Goal: Task Accomplishment & Management: Use online tool/utility

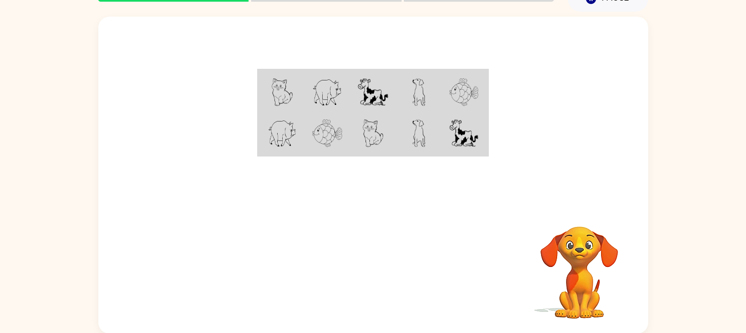
scroll to position [57, 0]
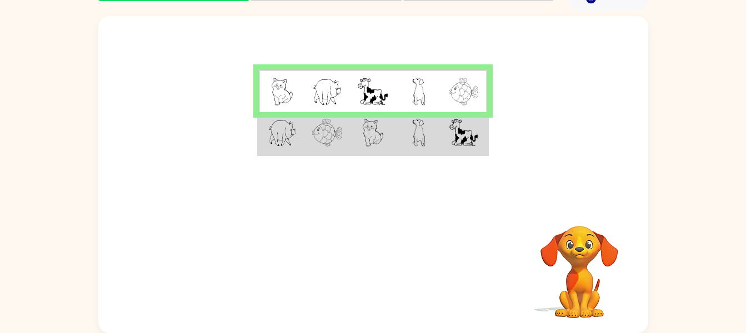
click at [313, 144] on img at bounding box center [327, 133] width 30 height 28
click at [308, 140] on td at bounding box center [328, 133] width 46 height 43
click at [287, 133] on img at bounding box center [282, 133] width 29 height 28
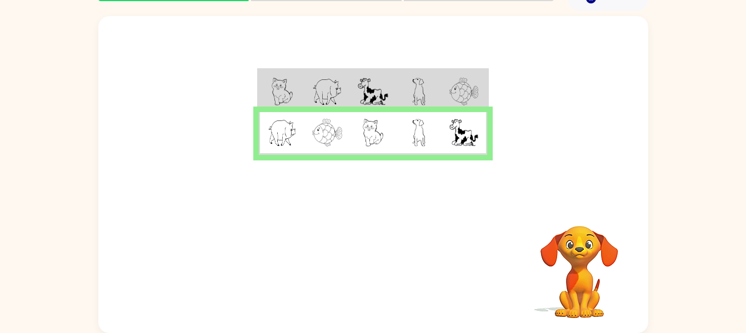
click at [292, 131] on img at bounding box center [282, 133] width 29 height 28
click at [356, 285] on button "button" at bounding box center [373, 271] width 71 height 41
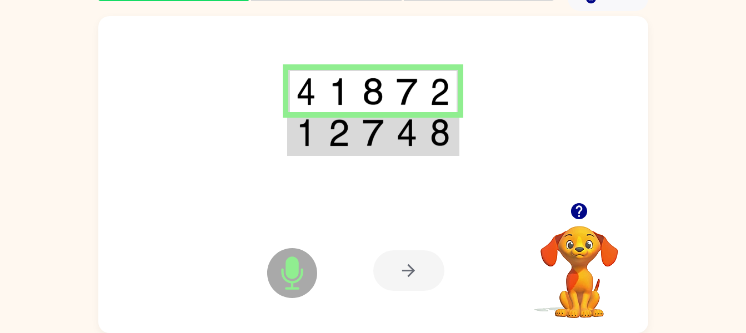
click at [310, 132] on img at bounding box center [306, 133] width 20 height 28
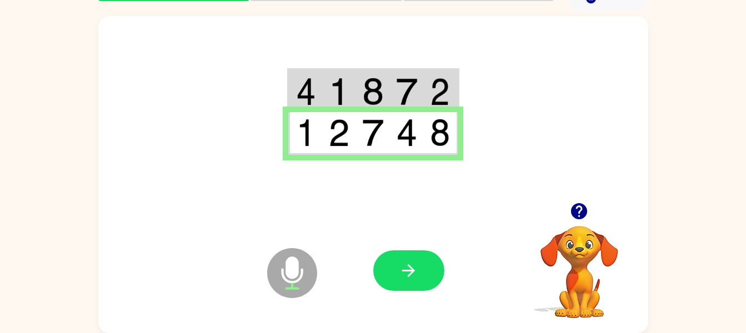
click at [399, 268] on icon "button" at bounding box center [408, 270] width 19 height 19
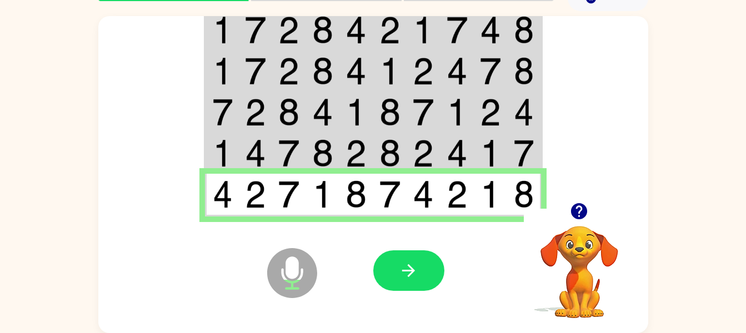
click at [427, 271] on button "button" at bounding box center [408, 271] width 71 height 41
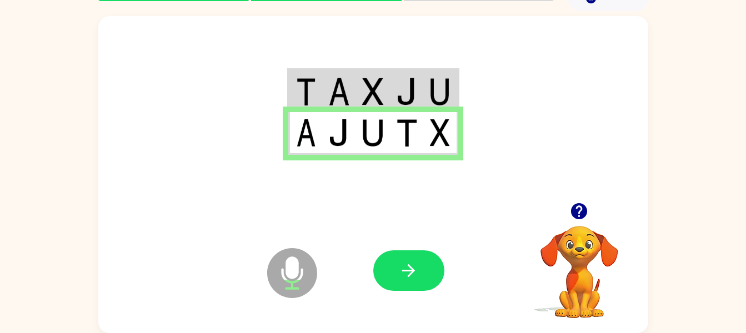
click at [402, 268] on icon "button" at bounding box center [408, 270] width 19 height 19
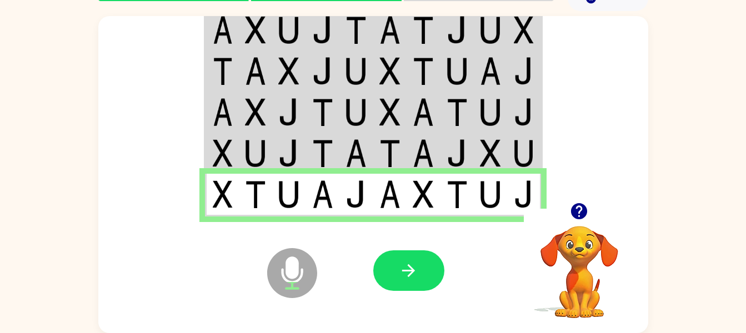
click at [393, 276] on button "button" at bounding box center [408, 271] width 71 height 41
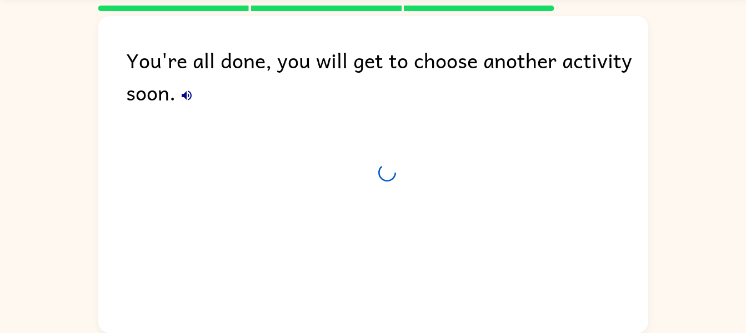
scroll to position [37, 0]
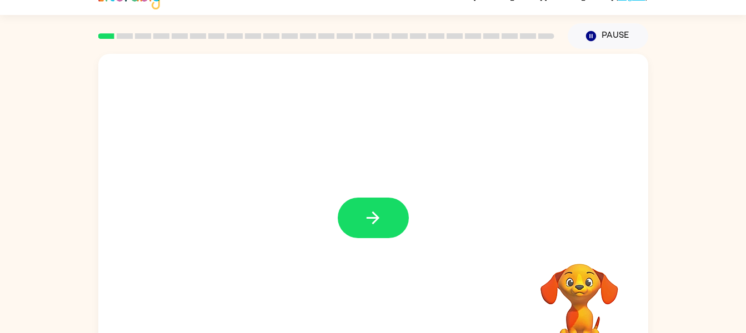
scroll to position [19, 0]
click at [388, 218] on button "button" at bounding box center [373, 218] width 71 height 41
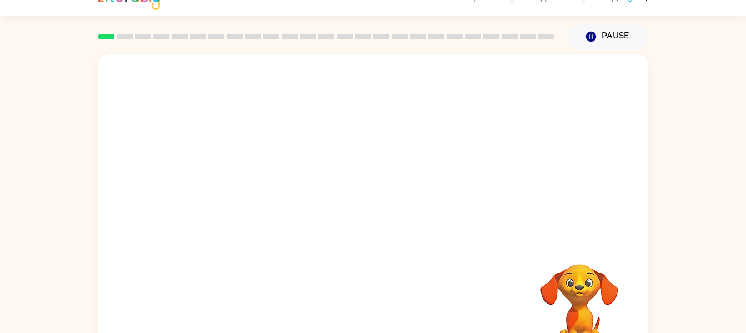
scroll to position [57, 0]
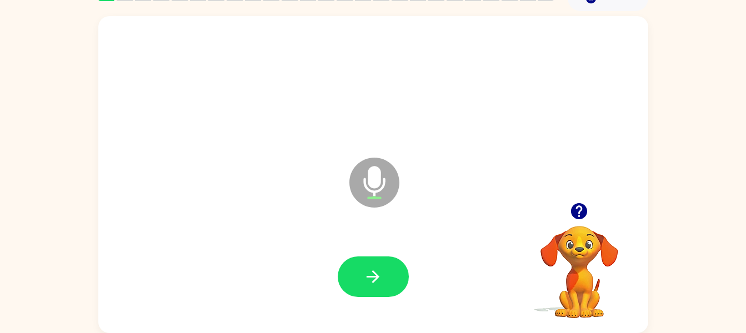
click at [386, 284] on button "button" at bounding box center [373, 277] width 71 height 41
click at [386, 280] on button "button" at bounding box center [373, 277] width 71 height 41
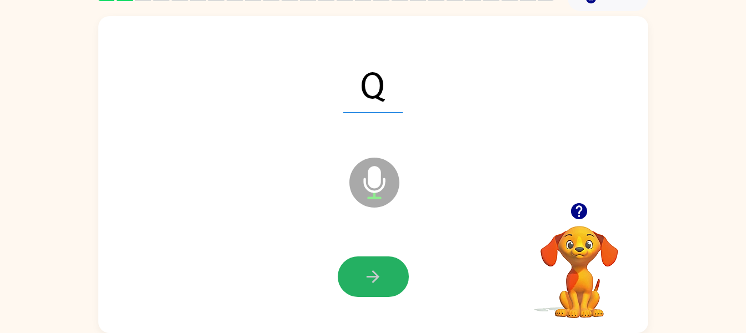
click at [366, 262] on button "button" at bounding box center [373, 277] width 71 height 41
click at [363, 264] on button "button" at bounding box center [373, 277] width 71 height 41
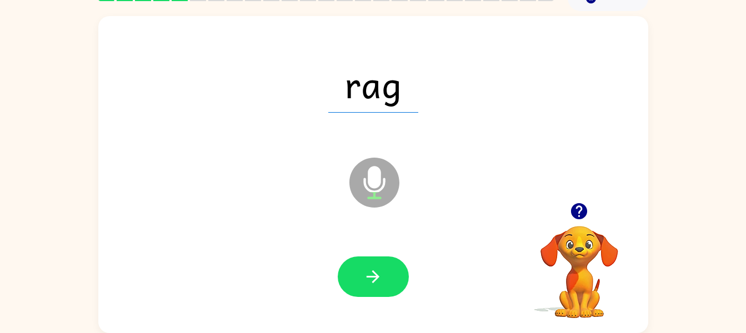
click at [391, 277] on button "button" at bounding box center [373, 277] width 71 height 41
click at [370, 280] on icon "button" at bounding box center [372, 276] width 19 height 19
click at [387, 288] on button "button" at bounding box center [373, 277] width 71 height 41
click at [372, 290] on button "button" at bounding box center [373, 277] width 71 height 41
click at [385, 291] on button "button" at bounding box center [373, 277] width 71 height 41
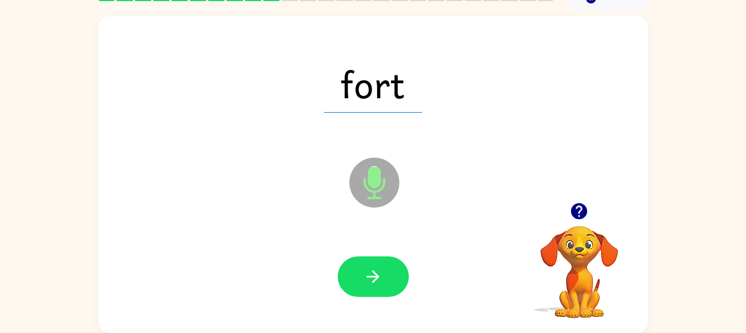
click at [380, 281] on icon "button" at bounding box center [372, 276] width 19 height 19
click at [381, 282] on icon "button" at bounding box center [372, 276] width 19 height 19
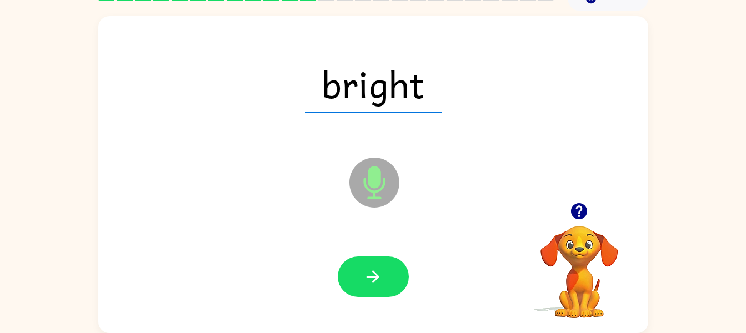
click at [375, 271] on icon "button" at bounding box center [372, 276] width 19 height 19
click at [382, 271] on icon "button" at bounding box center [372, 276] width 19 height 19
click at [368, 277] on icon "button" at bounding box center [373, 277] width 13 height 13
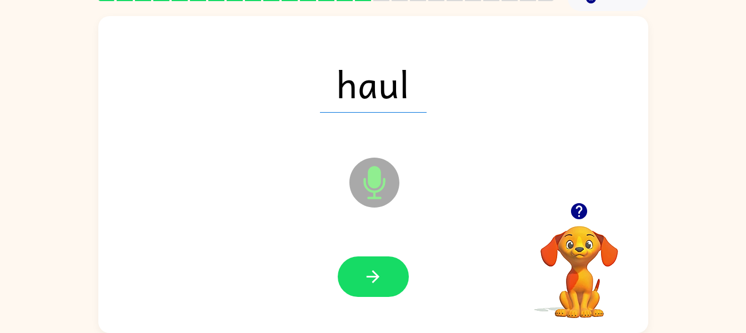
click at [369, 267] on icon "button" at bounding box center [372, 276] width 19 height 19
click at [366, 291] on button "button" at bounding box center [373, 277] width 71 height 41
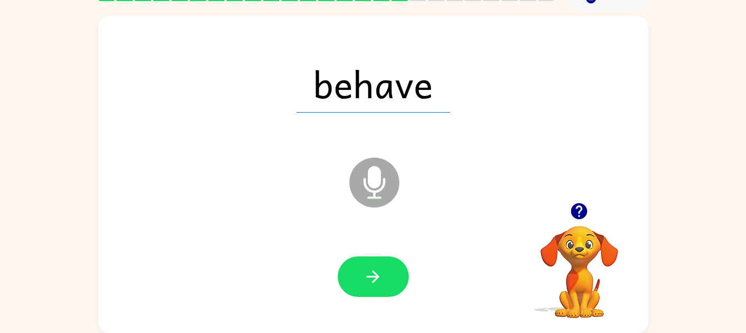
click at [367, 294] on button "button" at bounding box center [373, 277] width 71 height 41
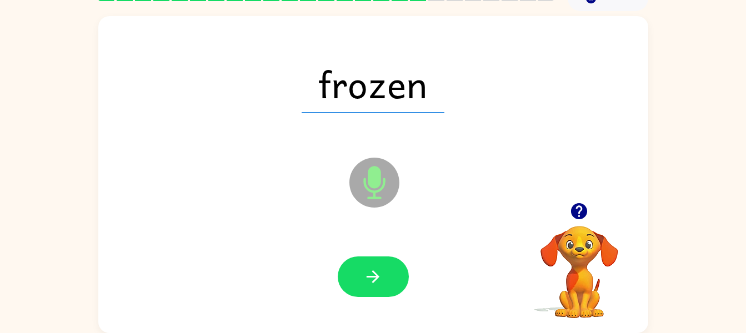
click at [382, 272] on icon "button" at bounding box center [372, 276] width 19 height 19
click at [378, 270] on icon "button" at bounding box center [372, 276] width 19 height 19
click at [364, 280] on icon "button" at bounding box center [372, 276] width 19 height 19
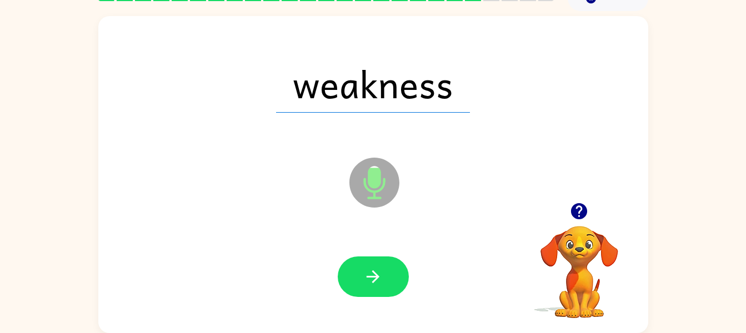
click at [365, 259] on button "button" at bounding box center [373, 277] width 71 height 41
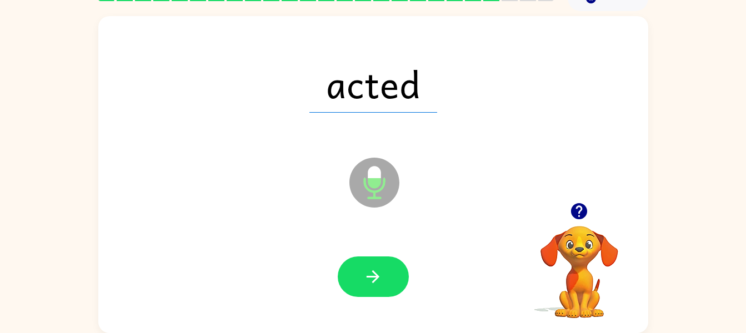
click at [375, 272] on icon "button" at bounding box center [373, 277] width 13 height 13
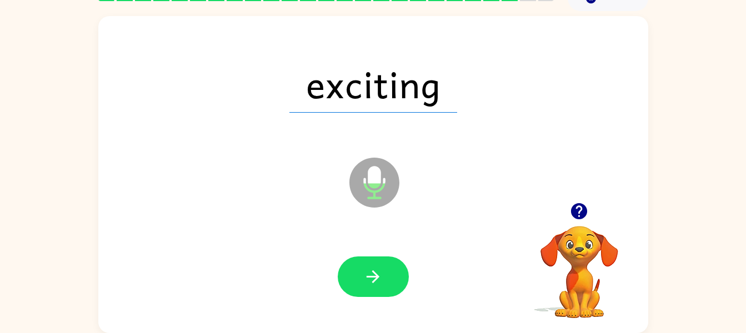
click at [371, 269] on icon "button" at bounding box center [372, 276] width 19 height 19
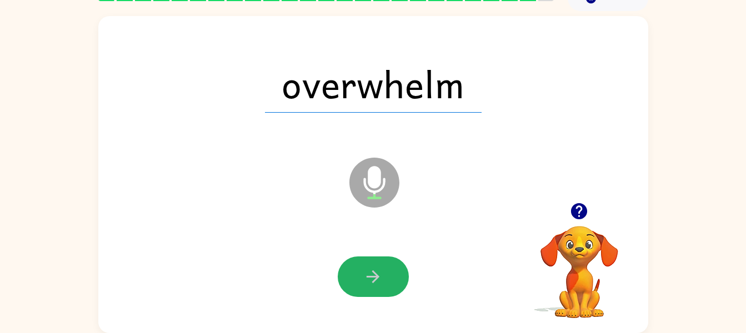
click at [363, 284] on icon "button" at bounding box center [372, 276] width 19 height 19
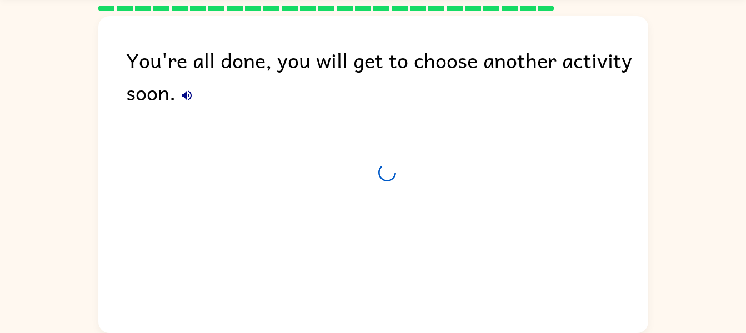
scroll to position [37, 0]
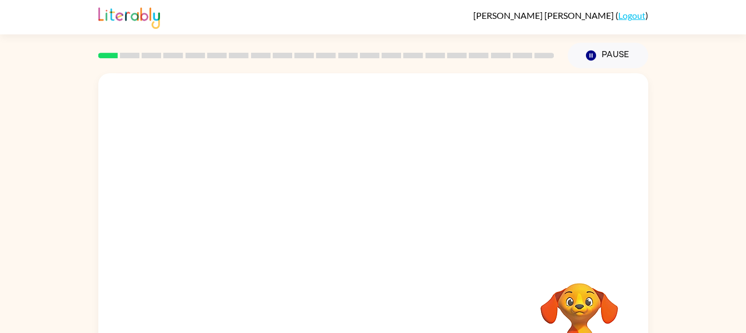
scroll to position [57, 0]
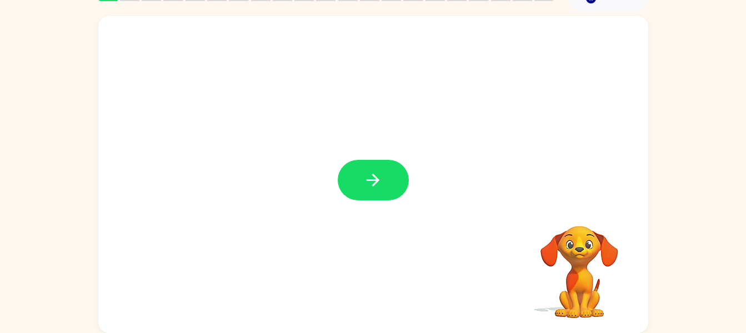
click at [370, 170] on button "button" at bounding box center [373, 180] width 71 height 41
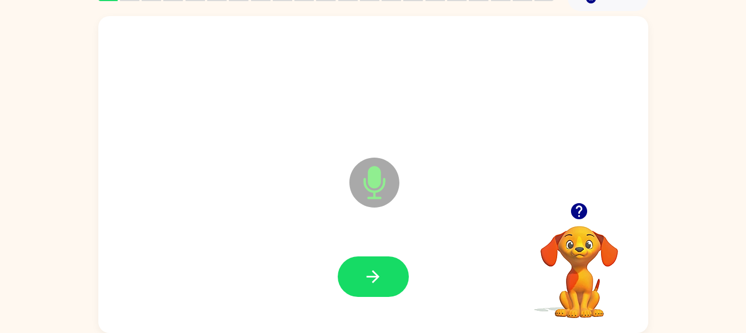
click at [374, 266] on button "button" at bounding box center [373, 277] width 71 height 41
click at [353, 264] on button "button" at bounding box center [373, 277] width 71 height 41
click at [677, 185] on div "Microphone The Microphone is here when it is your turn to talk Your browser mus…" at bounding box center [373, 172] width 746 height 322
click at [367, 265] on button "button" at bounding box center [373, 277] width 71 height 41
click at [372, 272] on icon "button" at bounding box center [372, 276] width 19 height 19
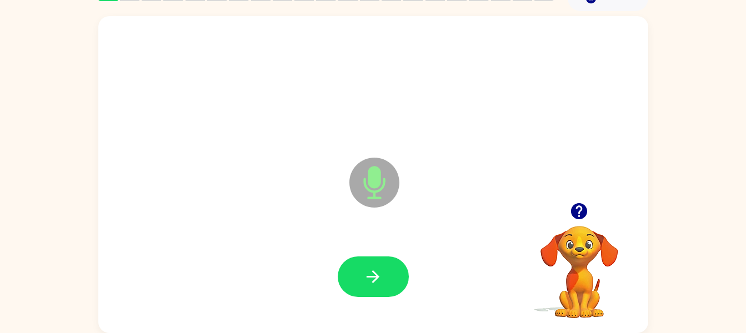
click at [382, 272] on icon "button" at bounding box center [372, 276] width 19 height 19
click at [375, 282] on icon "button" at bounding box center [373, 277] width 13 height 13
click at [370, 263] on button "button" at bounding box center [373, 277] width 71 height 41
click at [383, 294] on button "button" at bounding box center [373, 277] width 71 height 41
click at [376, 280] on icon "button" at bounding box center [373, 277] width 13 height 13
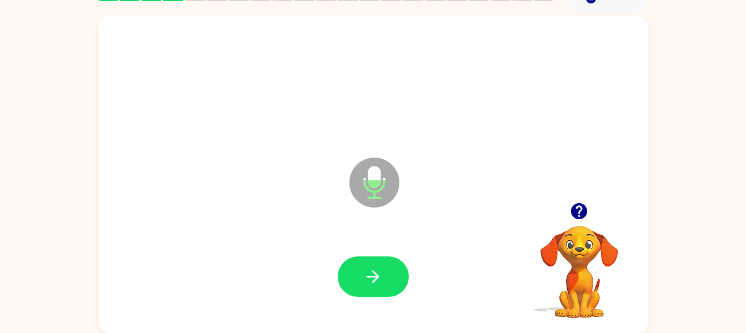
click at [376, 272] on icon "button" at bounding box center [372, 276] width 19 height 19
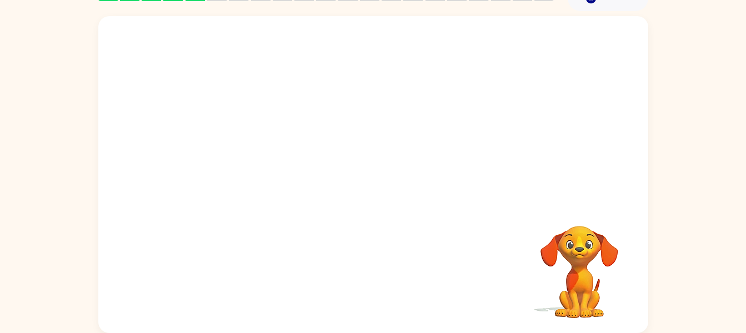
click at [242, 60] on div at bounding box center [373, 109] width 550 height 187
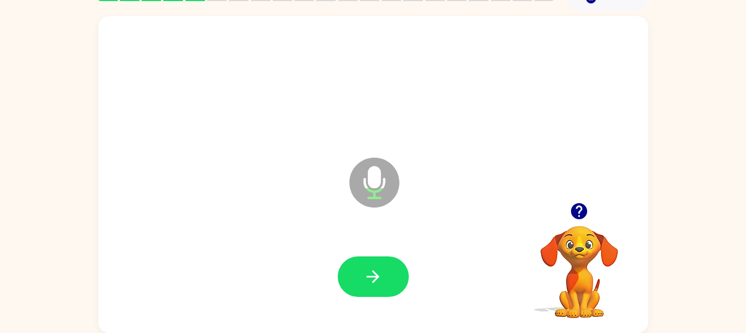
click at [378, 276] on icon "button" at bounding box center [373, 277] width 13 height 13
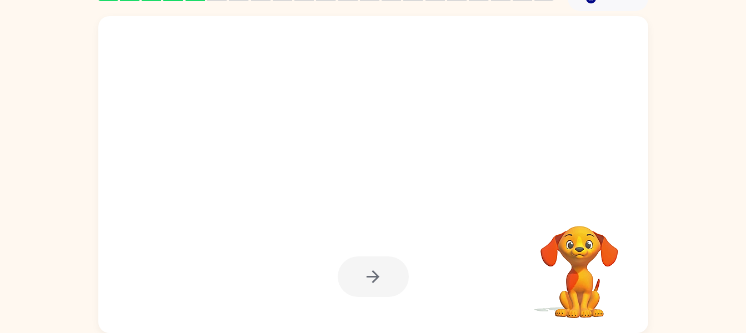
click at [375, 278] on div at bounding box center [373, 277] width 71 height 41
click at [384, 295] on div at bounding box center [373, 277] width 71 height 41
click at [385, 264] on div at bounding box center [373, 277] width 71 height 41
click at [376, 282] on div at bounding box center [373, 277] width 71 height 41
click at [378, 270] on div at bounding box center [373, 277] width 71 height 41
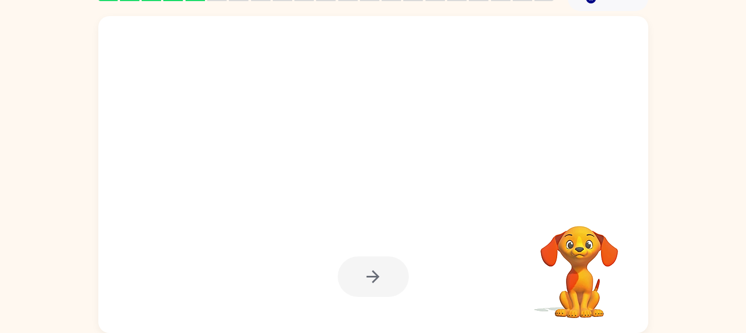
click at [378, 270] on div at bounding box center [373, 277] width 71 height 41
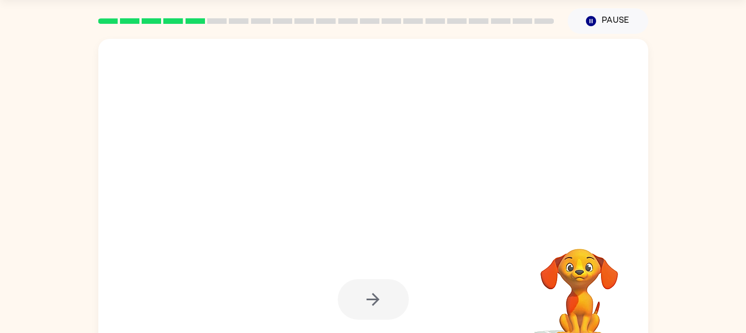
scroll to position [33, 0]
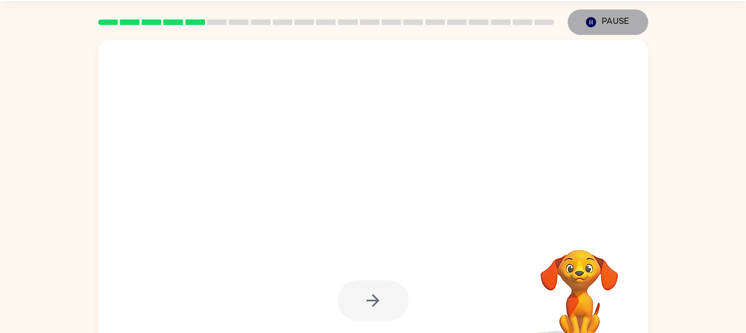
click at [601, 17] on button "Pause Pause" at bounding box center [608, 22] width 81 height 26
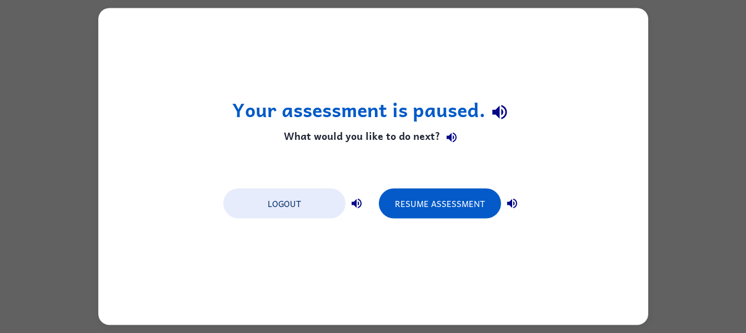
scroll to position [0, 0]
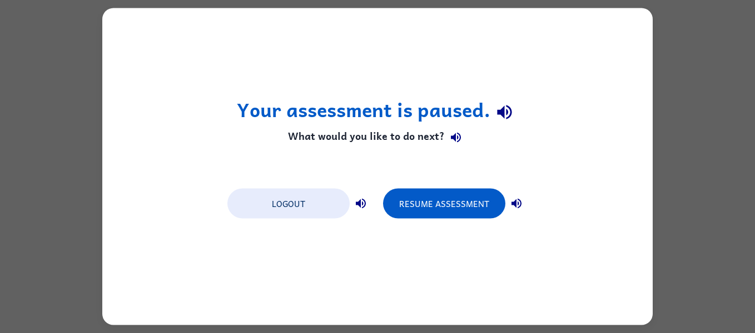
click at [453, 201] on button "Resume Assessment" at bounding box center [444, 204] width 122 height 30
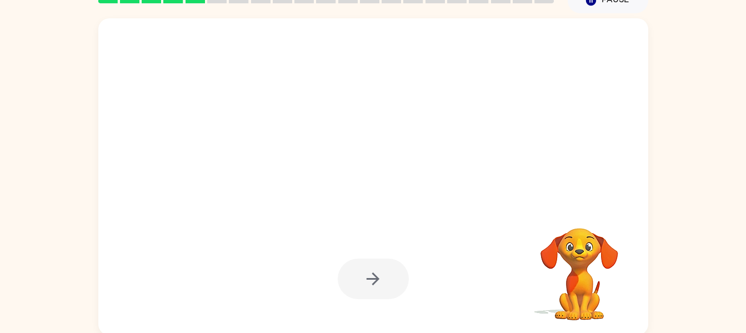
scroll to position [57, 0]
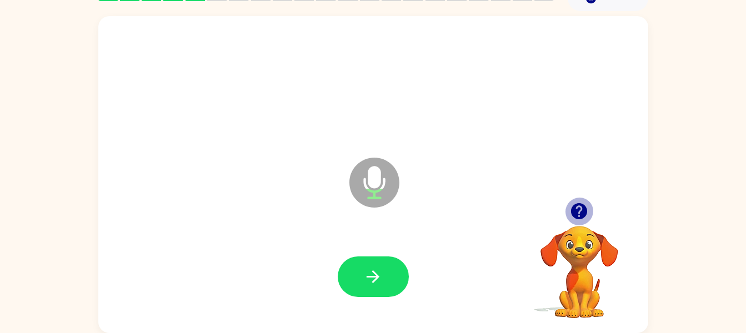
click at [580, 207] on icon "button" at bounding box center [579, 211] width 19 height 19
click at [399, 276] on button "button" at bounding box center [373, 277] width 71 height 41
click at [580, 207] on icon "button" at bounding box center [579, 211] width 19 height 19
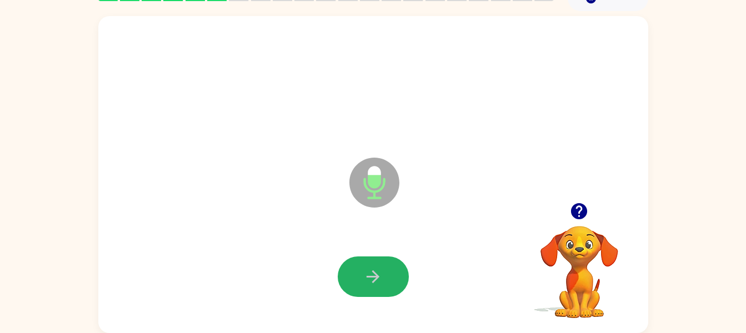
click at [378, 273] on icon "button" at bounding box center [372, 276] width 19 height 19
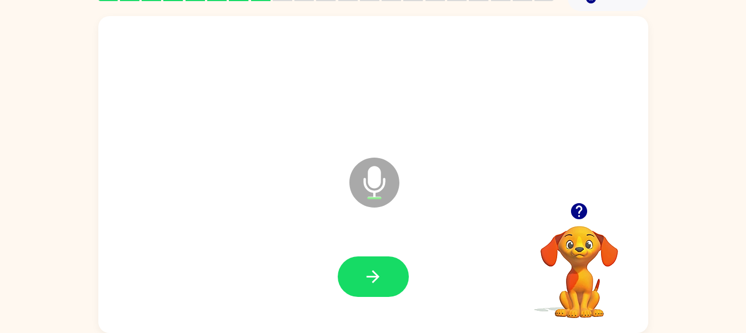
click at [327, 150] on div "Microphone The Microphone is here when it is your turn to talk" at bounding box center [346, 155] width 475 height 40
click at [378, 273] on icon "button" at bounding box center [372, 276] width 19 height 19
click at [375, 263] on button "button" at bounding box center [373, 277] width 71 height 41
click at [375, 290] on button "button" at bounding box center [373, 277] width 71 height 41
click at [587, 218] on icon "button" at bounding box center [579, 211] width 19 height 19
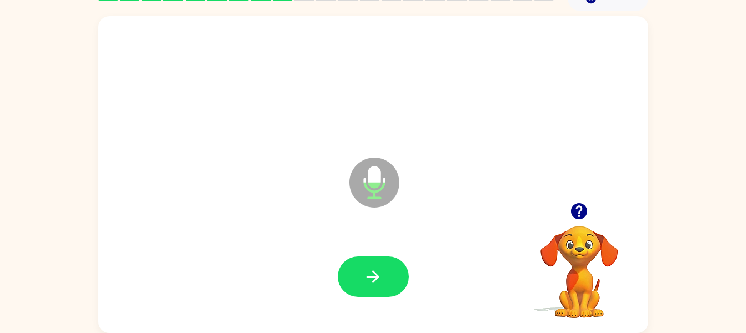
click at [373, 283] on icon "button" at bounding box center [372, 276] width 19 height 19
click at [357, 284] on button "button" at bounding box center [373, 277] width 71 height 41
click at [382, 260] on button "button" at bounding box center [373, 277] width 71 height 41
click at [364, 287] on button "button" at bounding box center [373, 277] width 71 height 41
click at [390, 295] on button "button" at bounding box center [373, 277] width 71 height 41
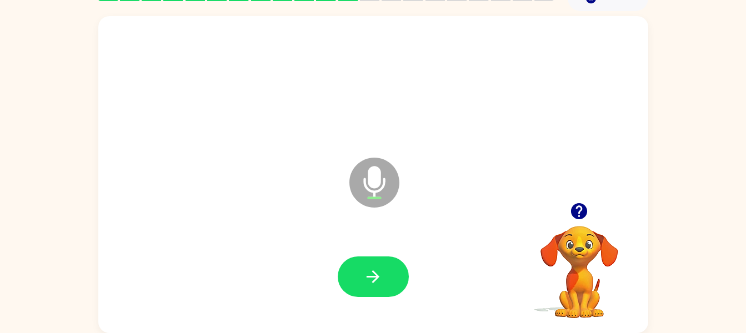
click at [367, 272] on icon "button" at bounding box center [372, 276] width 19 height 19
click at [396, 259] on button "button" at bounding box center [373, 277] width 71 height 41
click at [370, 277] on icon "button" at bounding box center [373, 277] width 13 height 13
click at [388, 271] on button "button" at bounding box center [373, 277] width 71 height 41
click at [378, 271] on icon "button" at bounding box center [372, 276] width 19 height 19
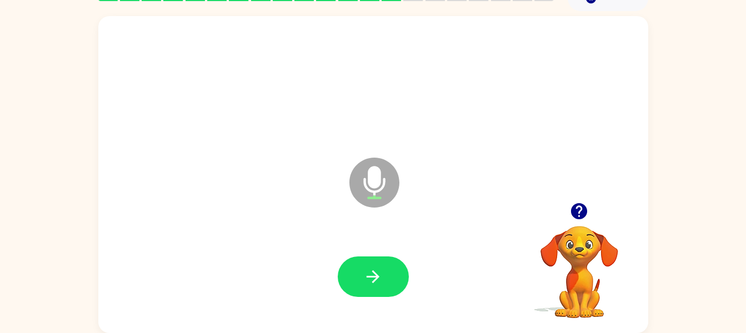
click at [380, 276] on icon "button" at bounding box center [372, 276] width 19 height 19
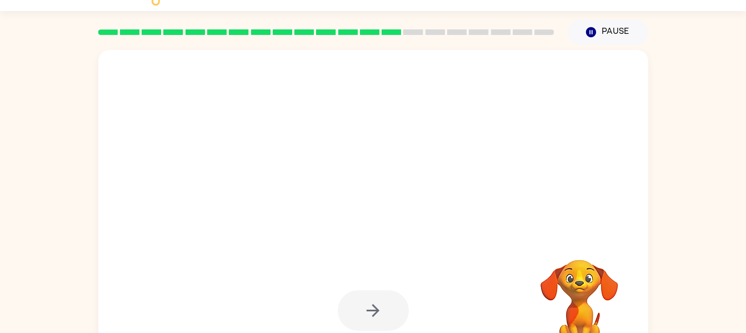
scroll to position [0, 0]
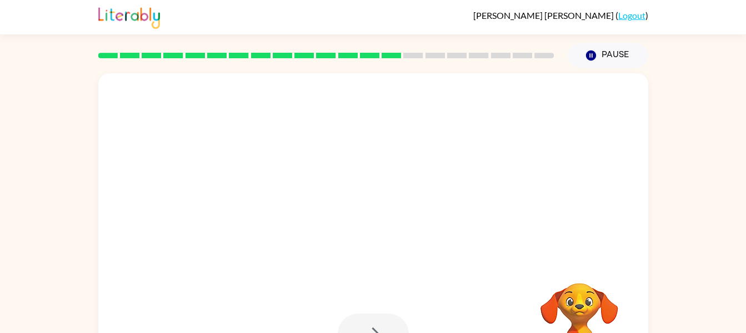
click at [596, 45] on button "Pause Pause" at bounding box center [608, 56] width 81 height 26
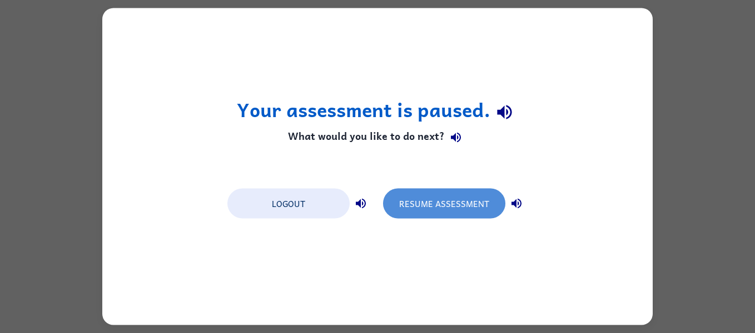
click at [436, 213] on button "Resume Assessment" at bounding box center [444, 204] width 122 height 30
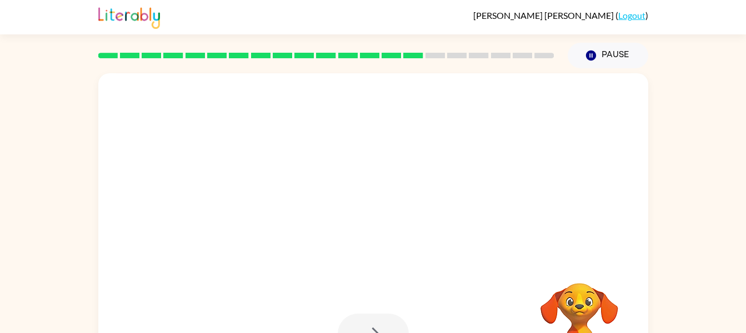
click at [587, 50] on icon "Pause" at bounding box center [591, 55] width 12 height 12
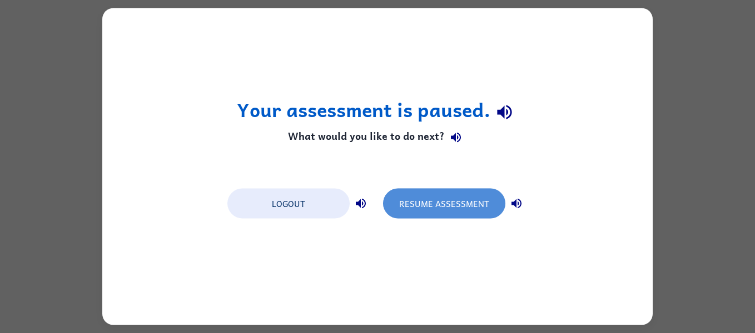
click at [440, 209] on button "Resume Assessment" at bounding box center [444, 204] width 122 height 30
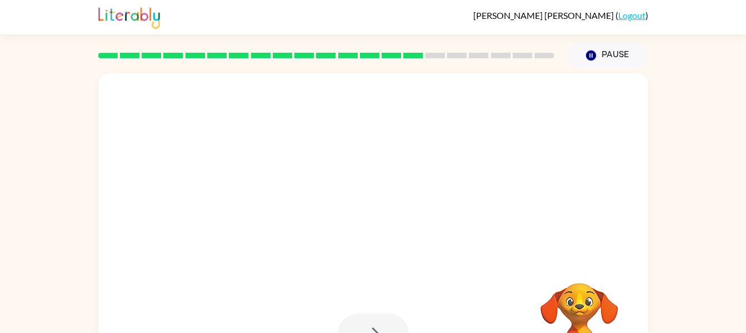
scroll to position [57, 0]
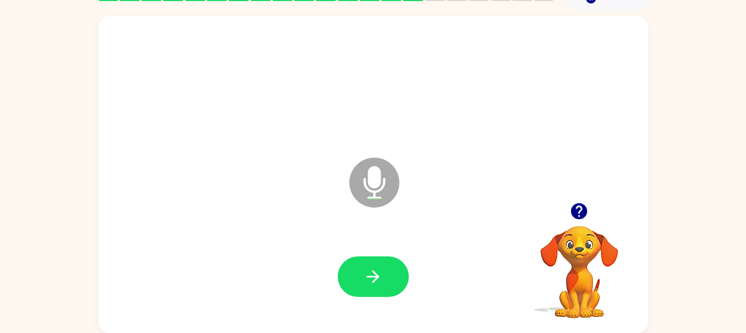
click at [585, 206] on icon "button" at bounding box center [579, 211] width 19 height 19
click at [377, 279] on icon "button" at bounding box center [373, 277] width 13 height 13
click at [371, 282] on icon "button" at bounding box center [372, 276] width 19 height 19
click at [380, 283] on icon "button" at bounding box center [372, 276] width 19 height 19
click at [383, 274] on button "button" at bounding box center [373, 277] width 71 height 41
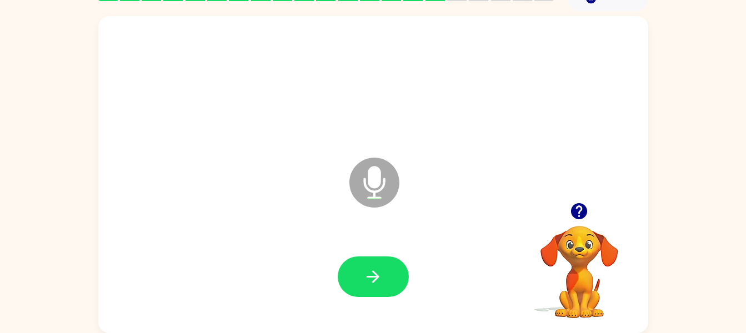
click at [370, 268] on icon "button" at bounding box center [372, 276] width 19 height 19
click at [361, 277] on button "button" at bounding box center [373, 277] width 71 height 41
click at [381, 286] on icon "button" at bounding box center [372, 276] width 19 height 19
click at [377, 281] on icon "button" at bounding box center [372, 276] width 19 height 19
click at [582, 211] on icon "button" at bounding box center [579, 211] width 16 height 16
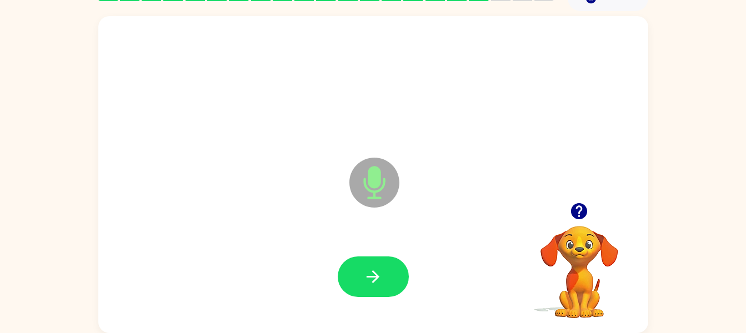
click at [380, 263] on button "button" at bounding box center [373, 277] width 71 height 41
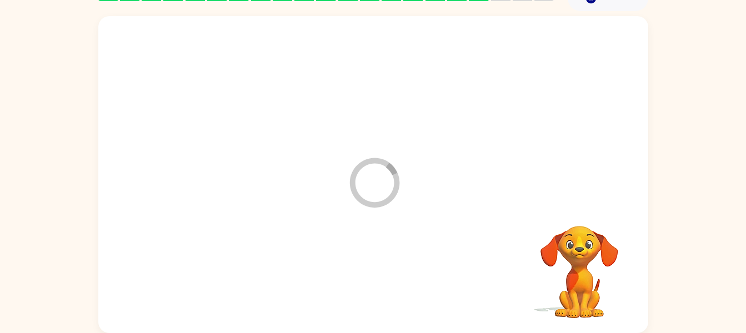
scroll to position [0, 0]
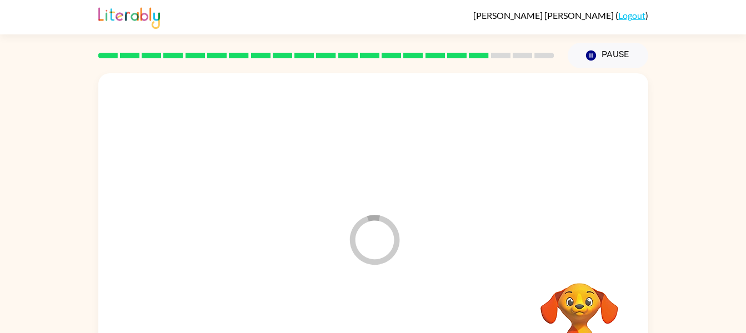
click at [599, 58] on button "Pause Pause" at bounding box center [608, 56] width 81 height 26
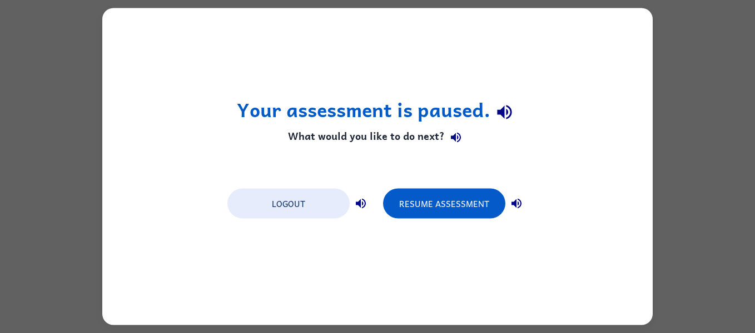
click at [456, 205] on button "Resume Assessment" at bounding box center [444, 204] width 122 height 30
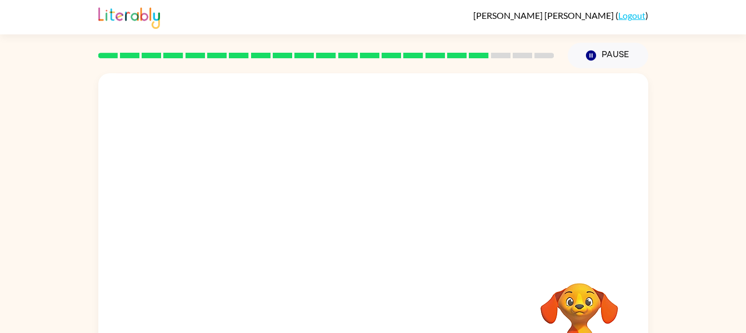
scroll to position [57, 0]
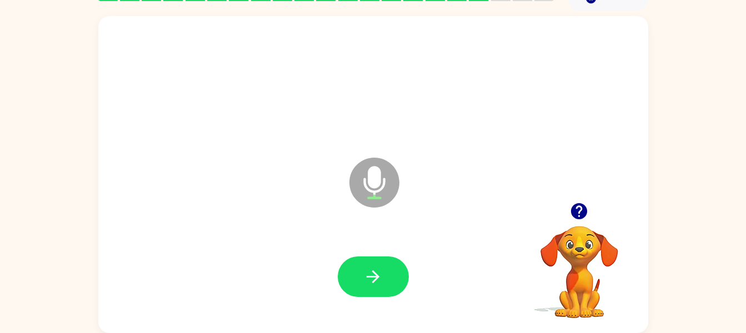
click at [580, 205] on icon "button" at bounding box center [579, 211] width 16 height 16
click at [373, 282] on icon "button" at bounding box center [373, 277] width 13 height 13
click at [382, 276] on icon "button" at bounding box center [372, 276] width 19 height 19
click at [369, 282] on icon "button" at bounding box center [372, 276] width 19 height 19
click at [380, 279] on icon "button" at bounding box center [372, 276] width 19 height 19
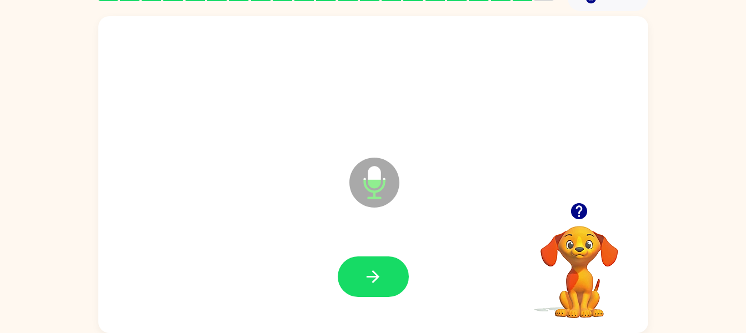
click at [376, 283] on icon "button" at bounding box center [372, 276] width 19 height 19
click at [379, 274] on icon "button" at bounding box center [372, 276] width 19 height 19
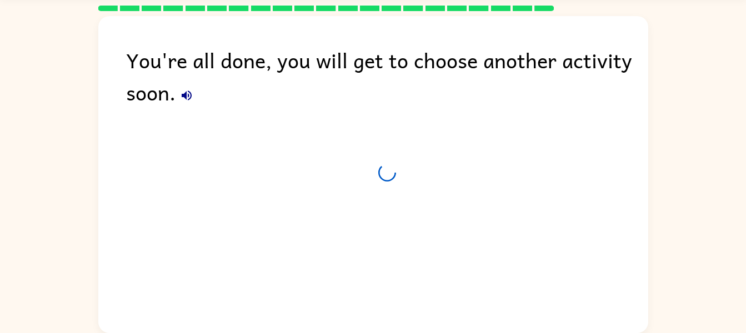
scroll to position [37, 0]
